Goal: Task Accomplishment & Management: Manage account settings

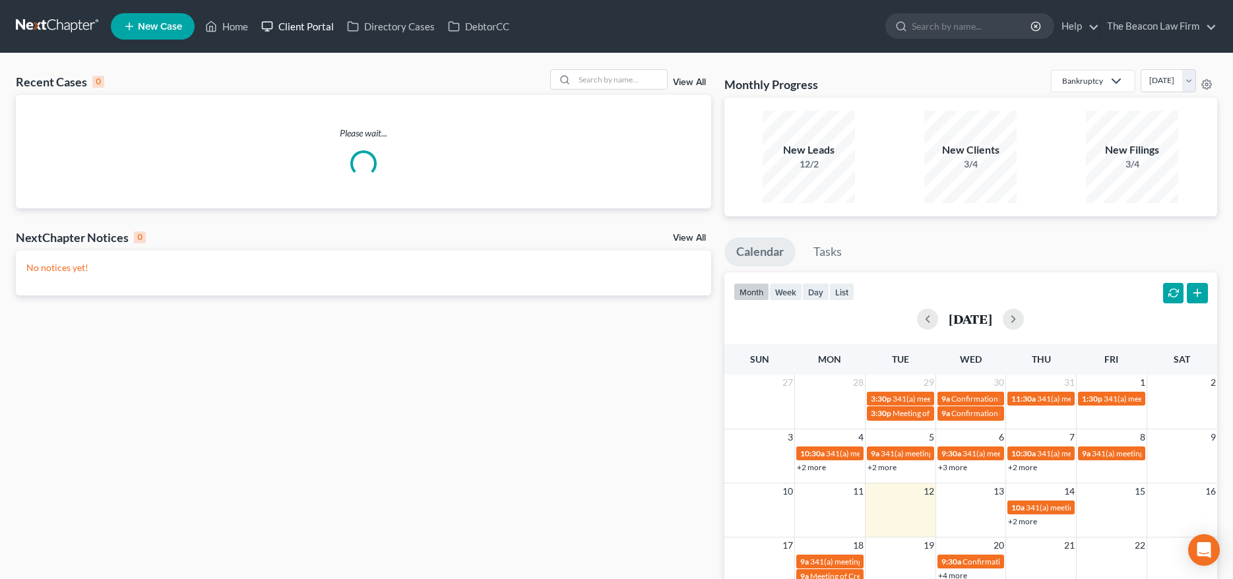
click at [324, 23] on link "Client Portal" at bounding box center [298, 27] width 86 height 24
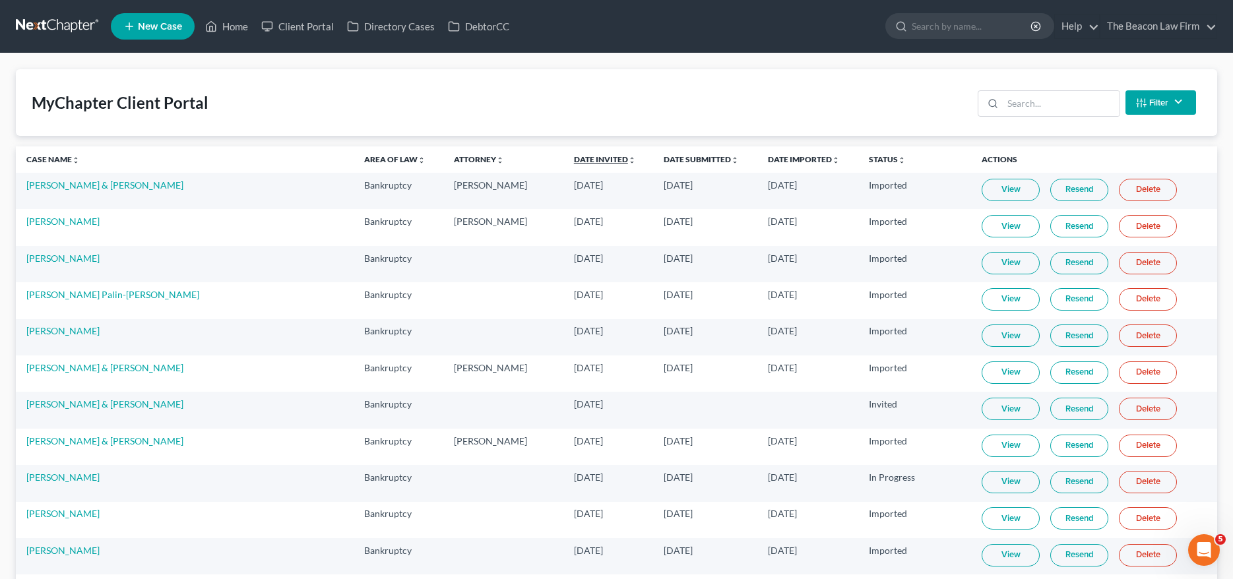
click at [574, 156] on link "Date Invited unfold_more expand_more expand_less" at bounding box center [605, 159] width 62 height 10
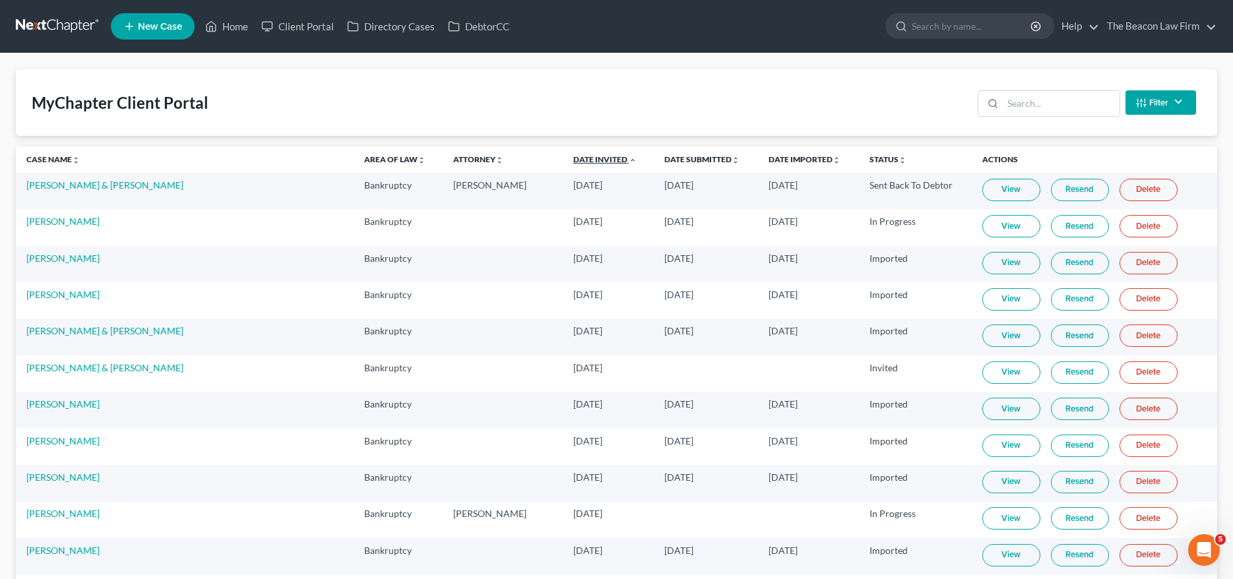
click at [573, 156] on link "Date Invited unfold_more expand_more expand_less" at bounding box center [604, 159] width 63 height 10
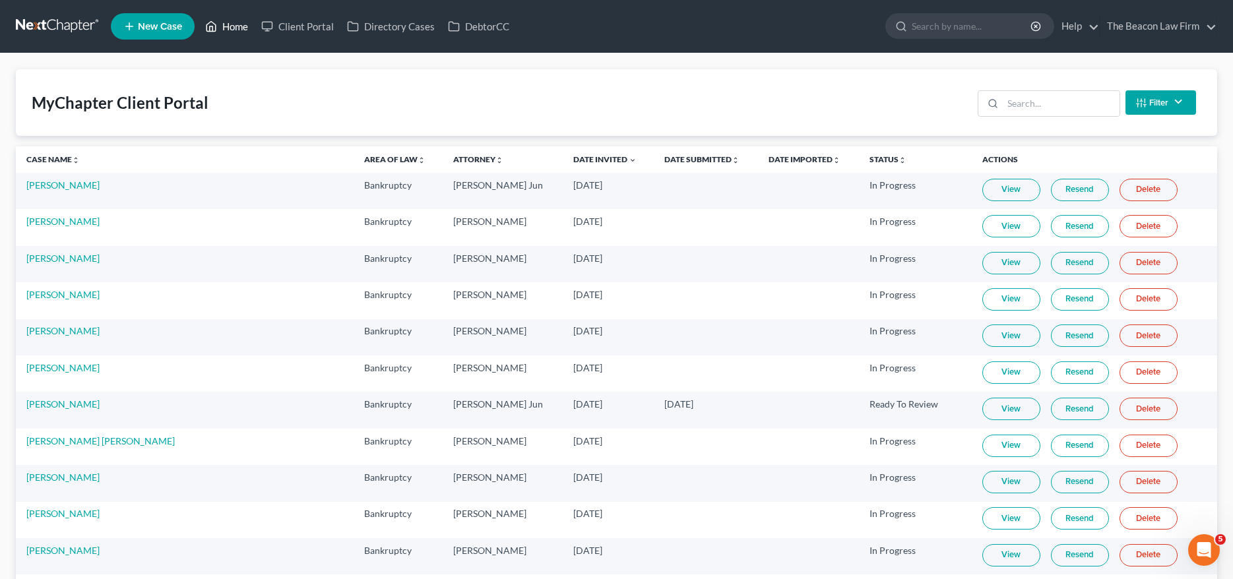
click at [230, 22] on link "Home" at bounding box center [227, 27] width 56 height 24
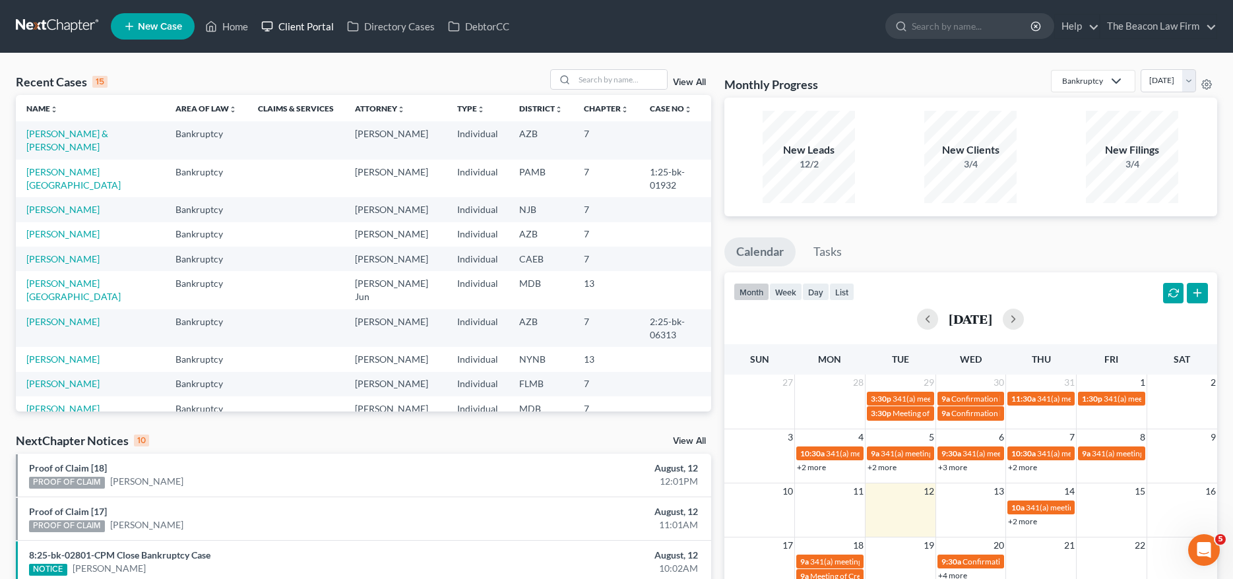
click at [308, 30] on link "Client Portal" at bounding box center [298, 27] width 86 height 24
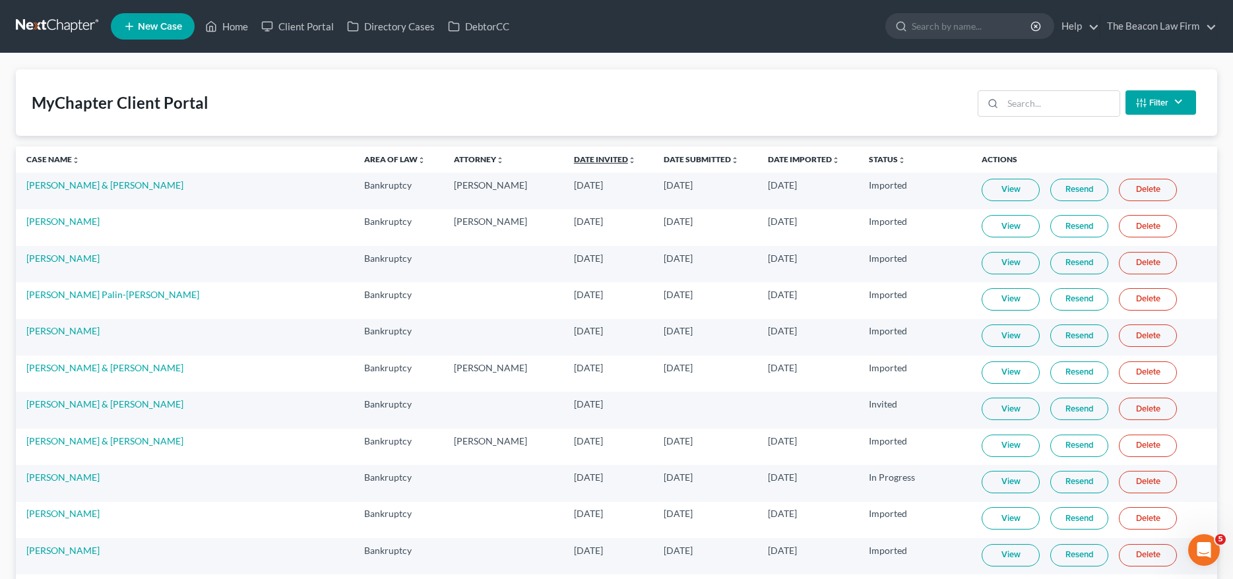
click at [574, 157] on link "Date Invited unfold_more expand_more expand_less" at bounding box center [605, 159] width 62 height 10
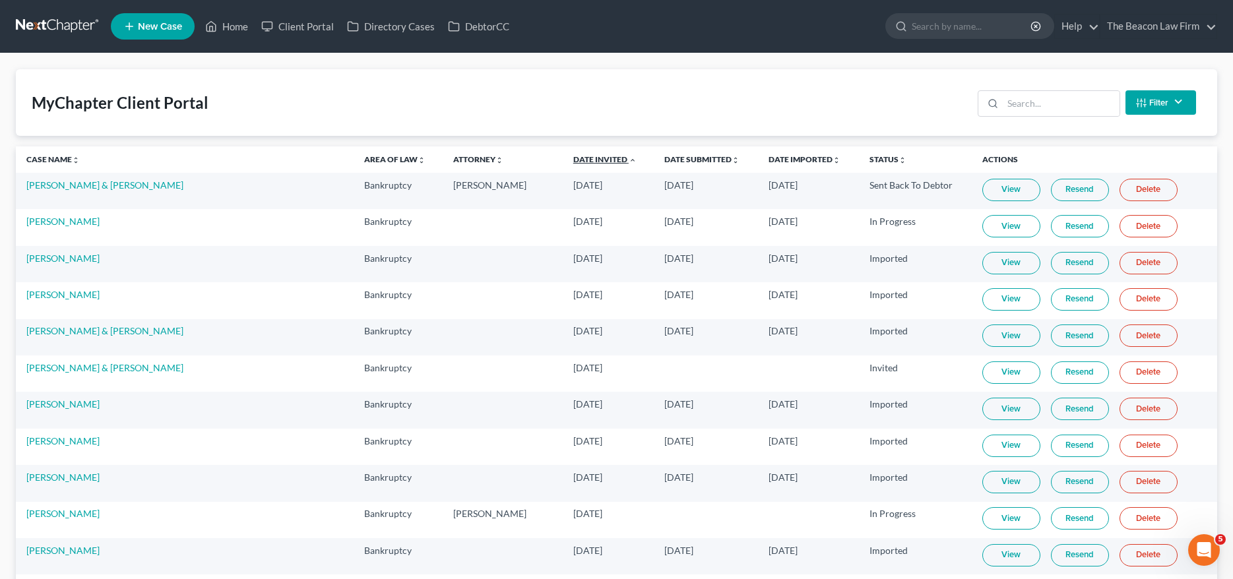
click at [573, 157] on link "Date Invited unfold_more expand_more expand_less" at bounding box center [604, 159] width 63 height 10
